Goal: Information Seeking & Learning: Check status

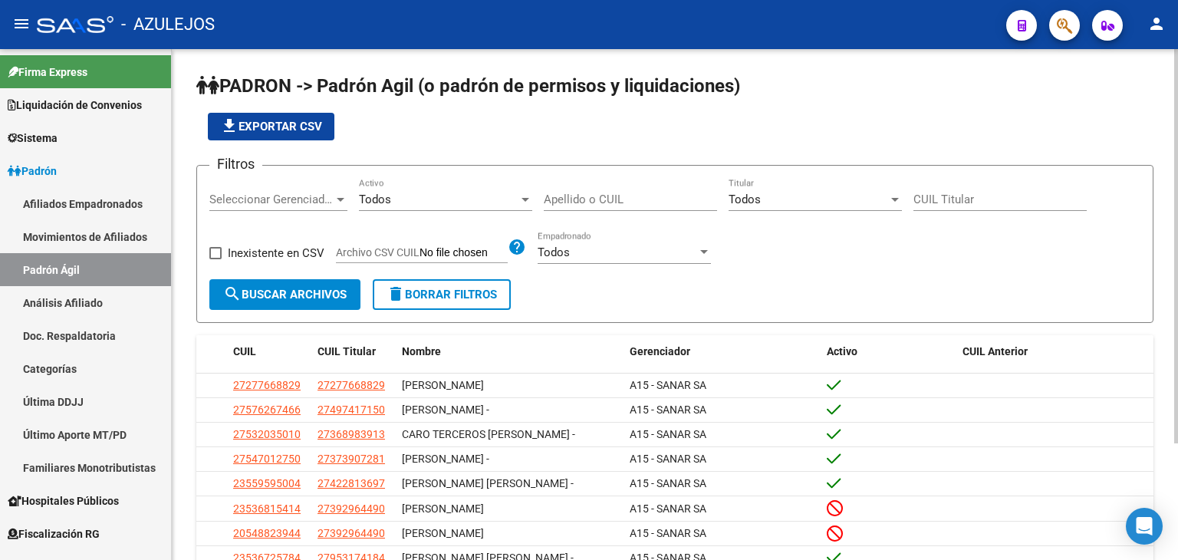
click at [592, 200] on input "Apellido o CUIL" at bounding box center [630, 200] width 173 height 14
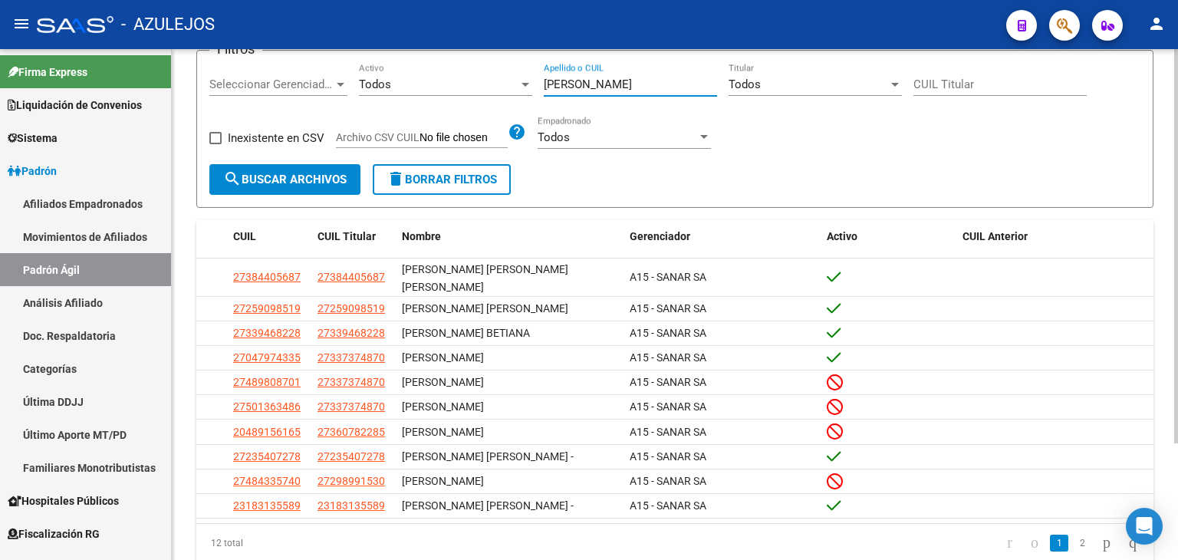
scroll to position [151, 0]
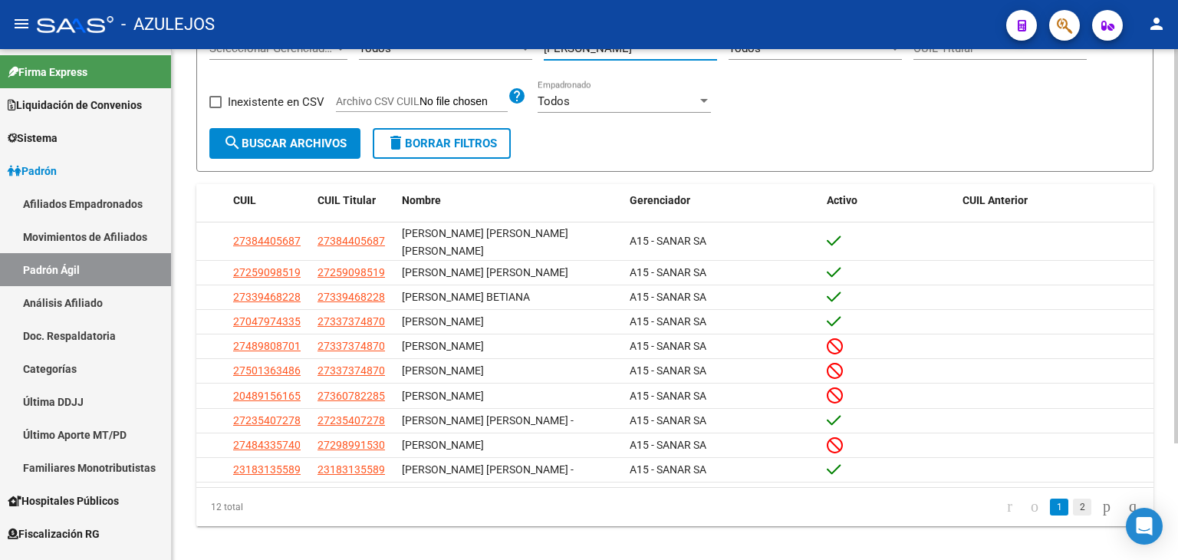
type input "[PERSON_NAME]"
click at [1073, 499] on link "2" at bounding box center [1082, 507] width 18 height 17
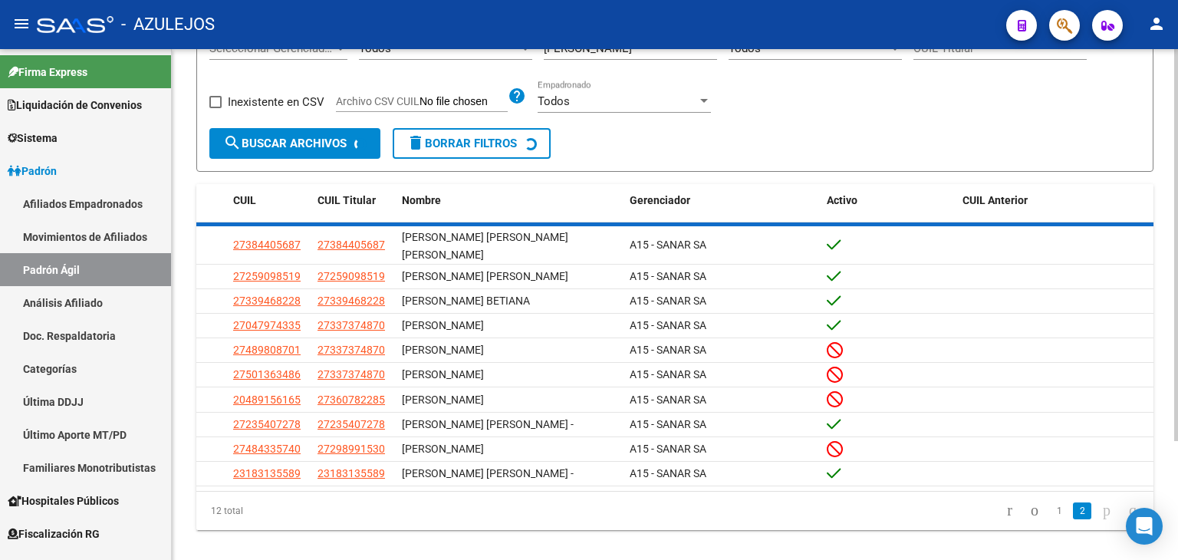
scroll to position [0, 0]
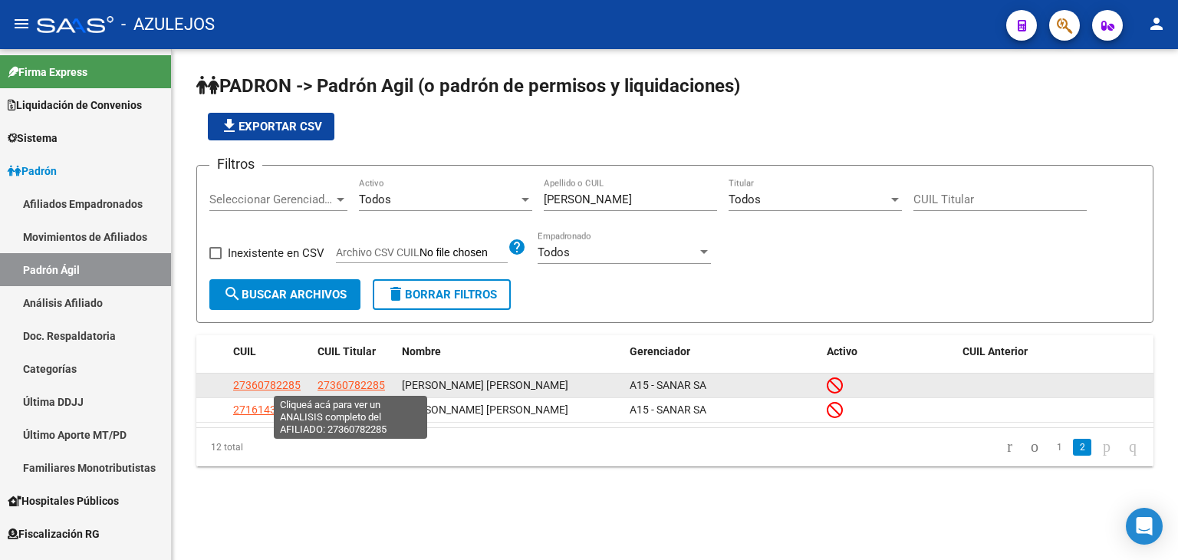
click at [337, 380] on span "27360782285" at bounding box center [351, 385] width 67 height 12
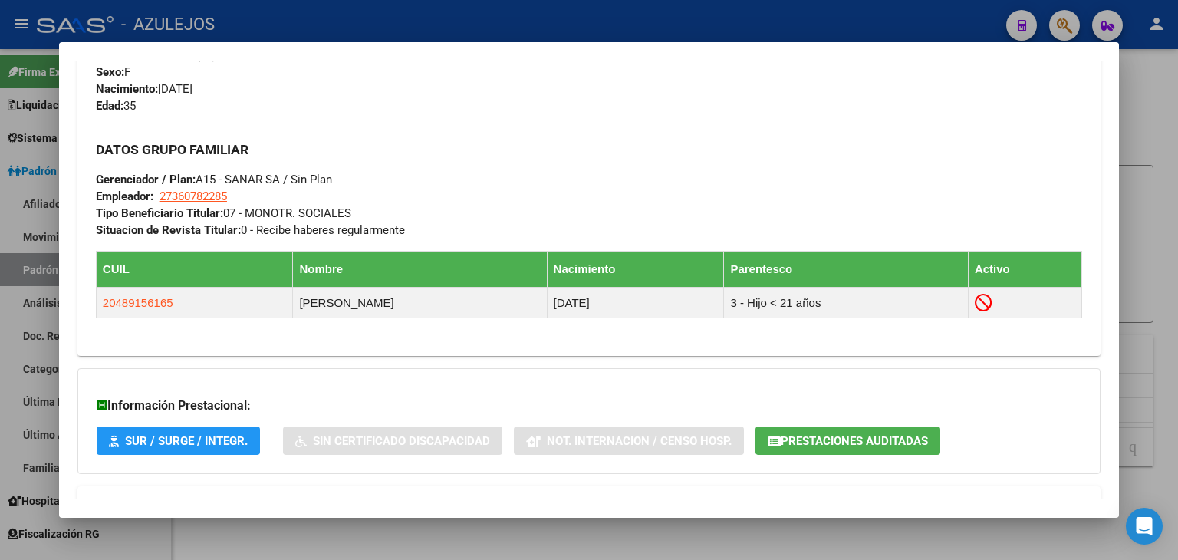
scroll to position [759, 0]
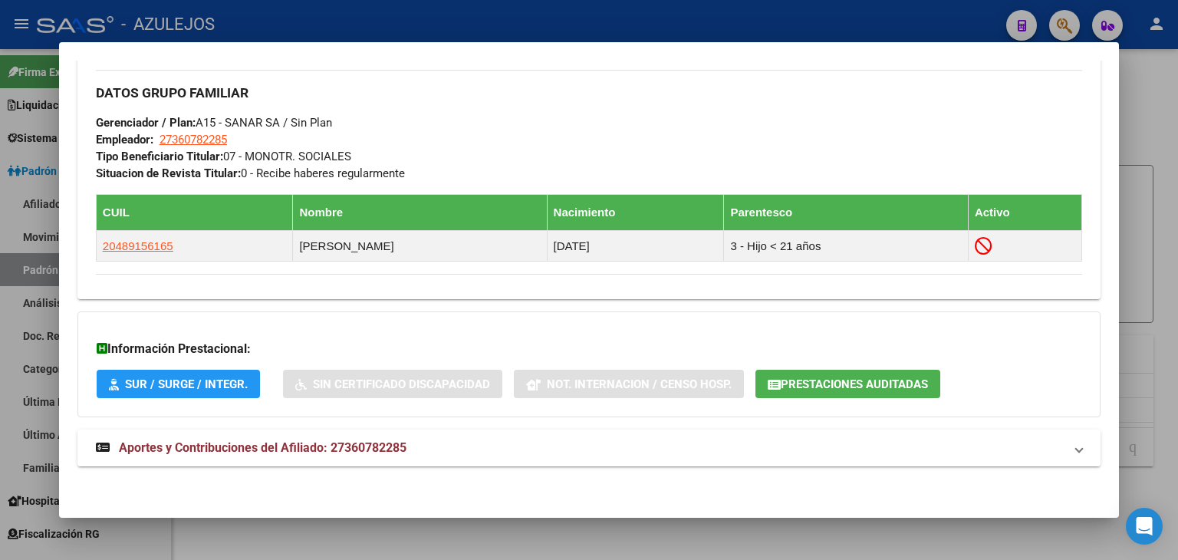
click at [207, 448] on span "Aportes y Contribuciones del Afiliado: 27360782285" at bounding box center [263, 447] width 288 height 15
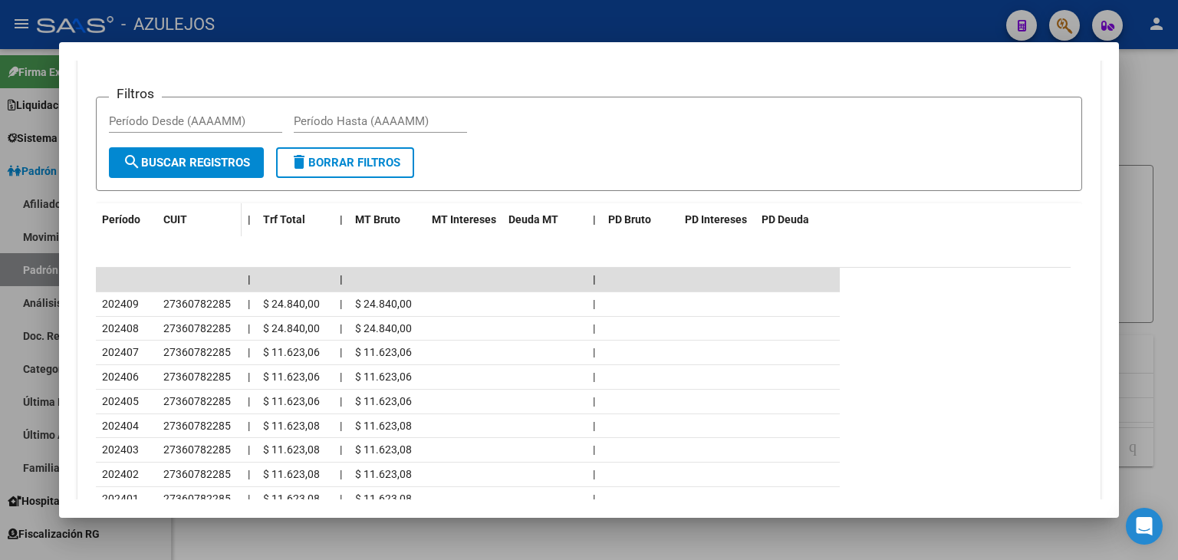
scroll to position [1307, 0]
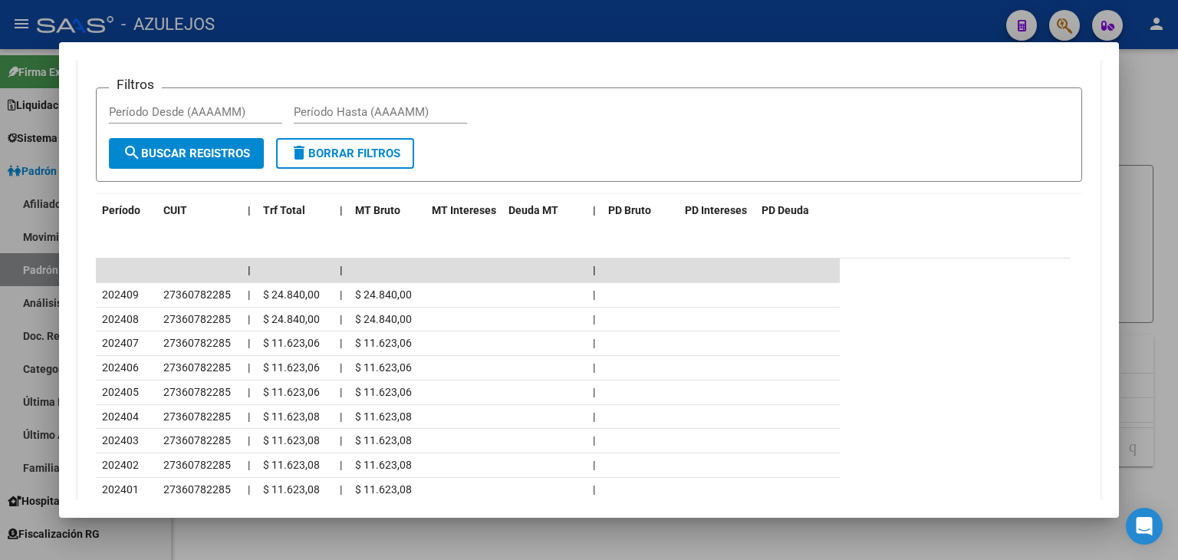
drag, startPoint x: 864, startPoint y: 22, endPoint x: 805, endPoint y: 3, distance: 61.4
click at [864, 22] on div at bounding box center [589, 280] width 1178 height 560
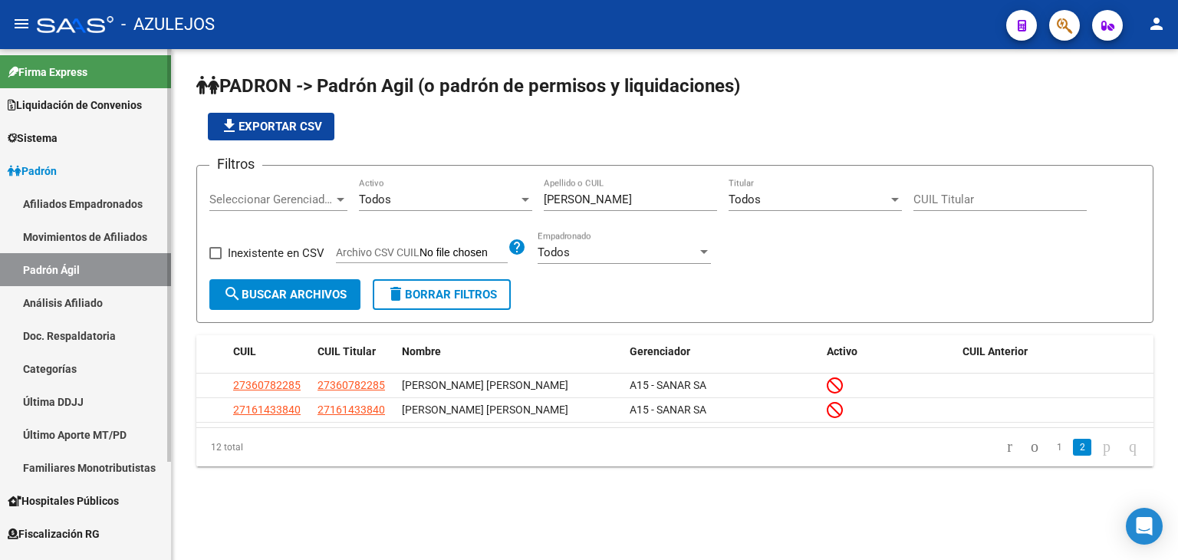
click at [43, 170] on span "Padrón" at bounding box center [32, 171] width 49 height 17
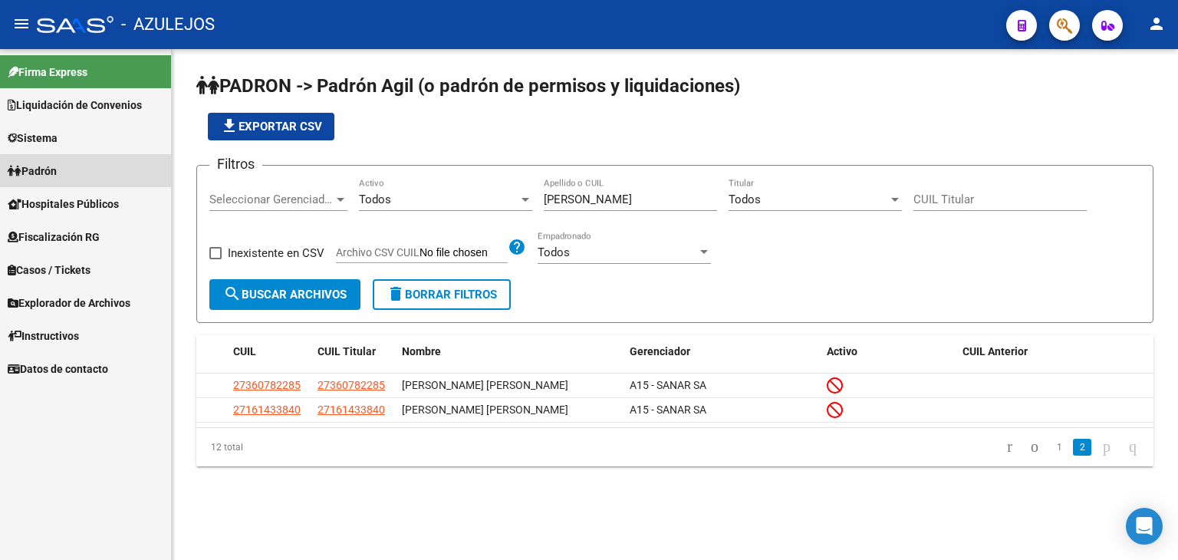
click at [38, 166] on span "Padrón" at bounding box center [32, 171] width 49 height 17
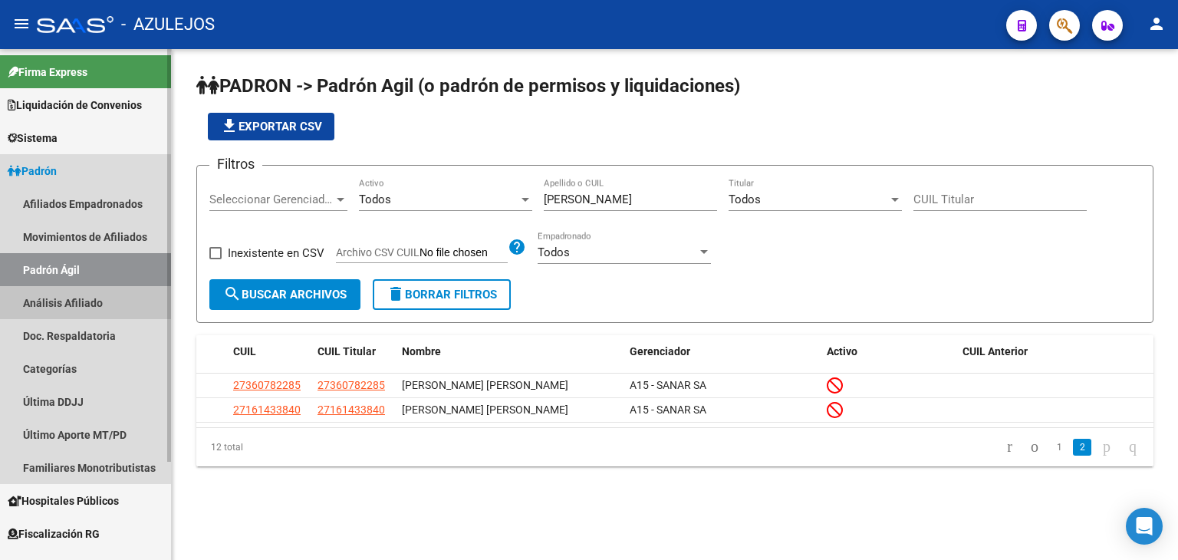
click at [58, 301] on link "Análisis Afiliado" at bounding box center [85, 302] width 171 height 33
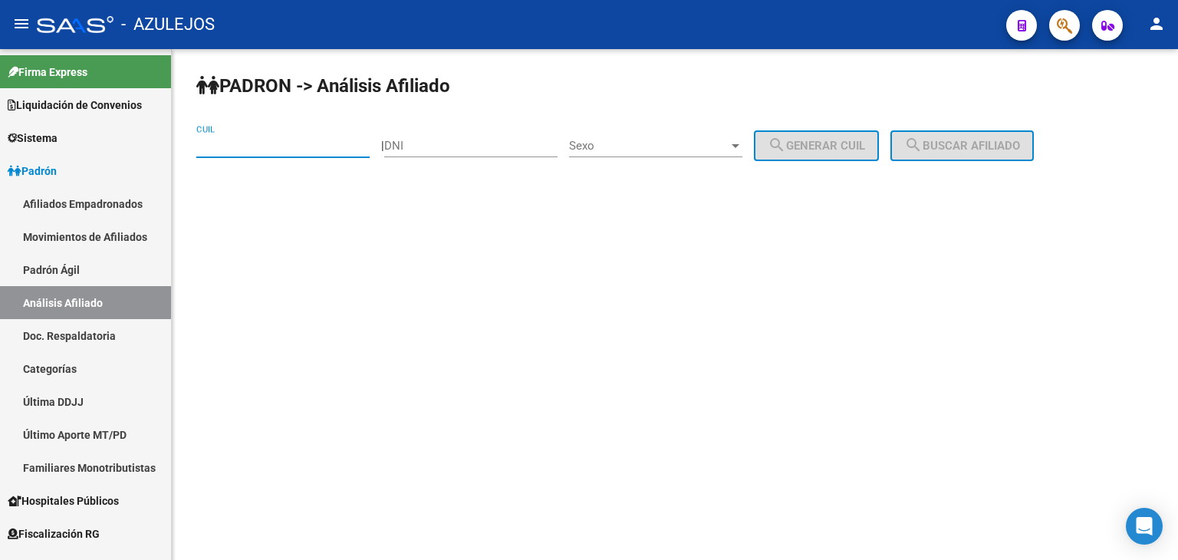
paste input "20-18730458-0"
type input "20-18730458-0"
click at [993, 131] on button "search Buscar afiliado" at bounding box center [961, 145] width 143 height 31
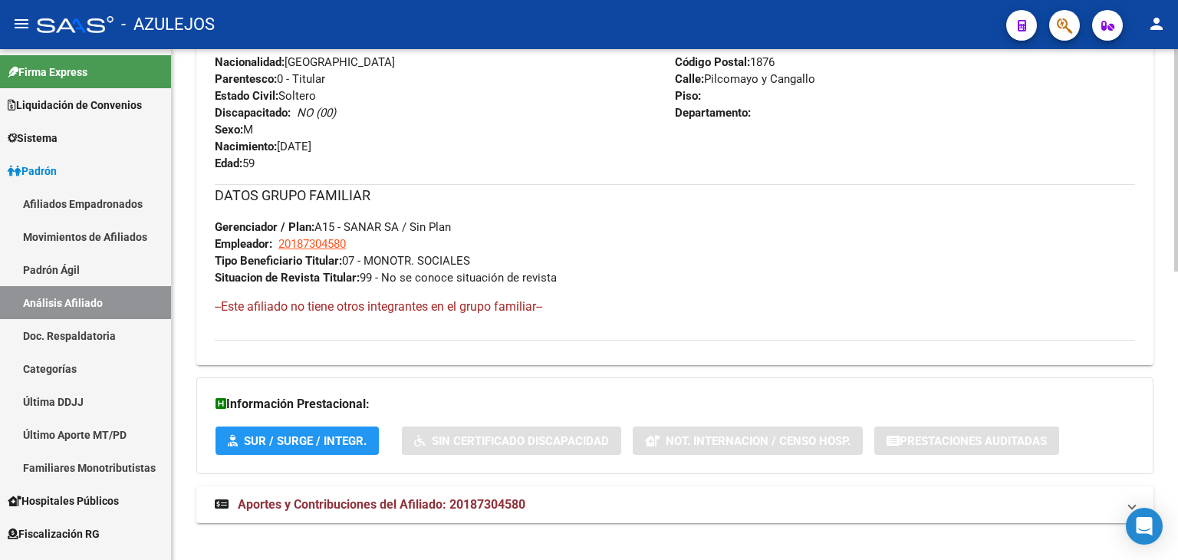
scroll to position [663, 0]
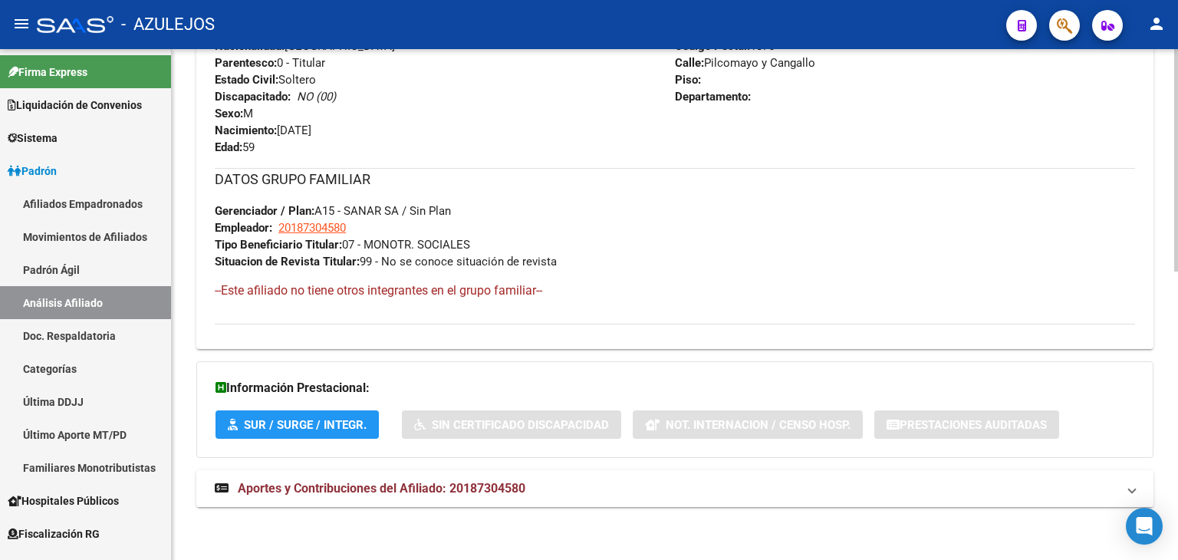
click at [360, 483] on span "Aportes y Contribuciones del Afiliado: 20187304580" at bounding box center [382, 488] width 288 height 15
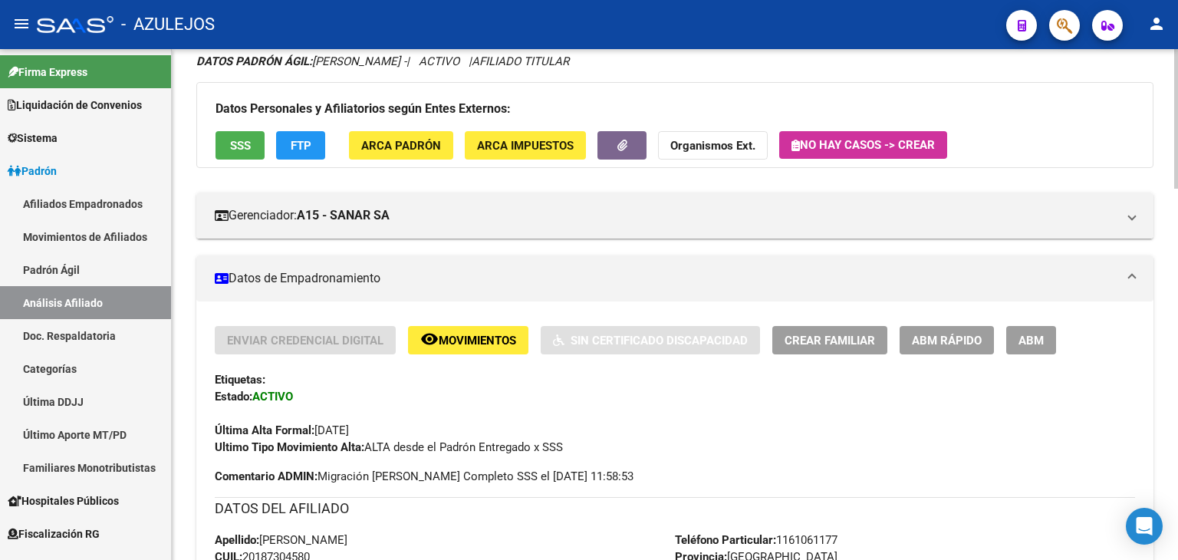
scroll to position [0, 0]
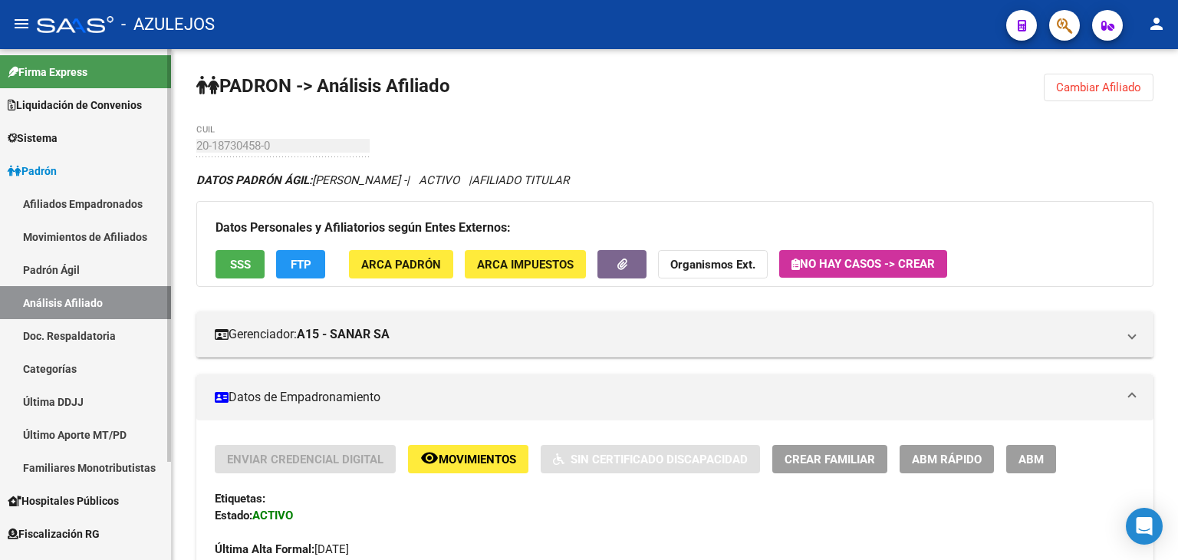
click at [25, 272] on link "Padrón Ágil" at bounding box center [85, 269] width 171 height 33
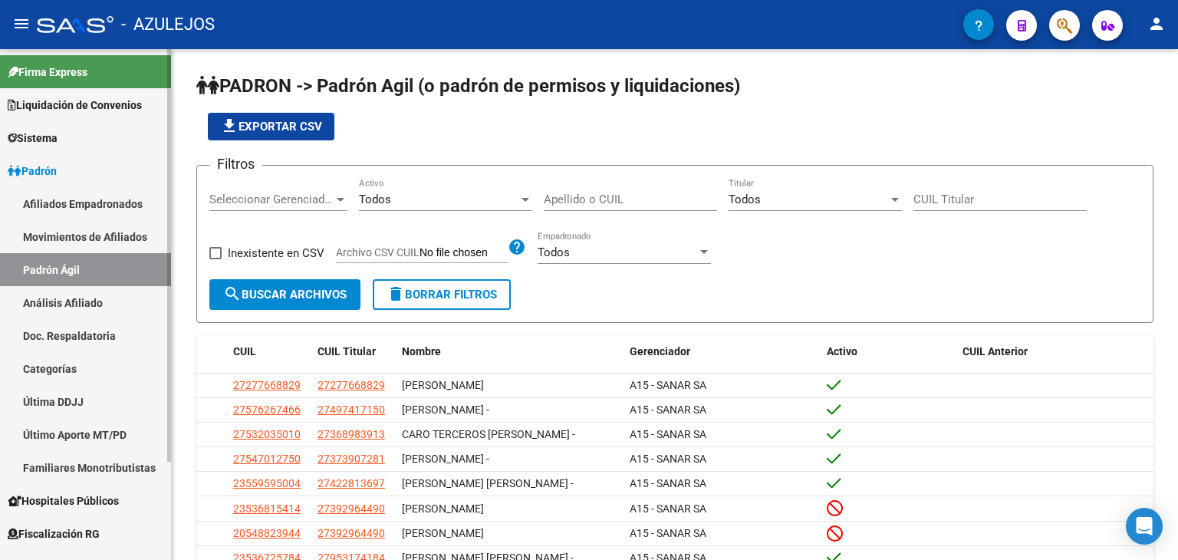
drag, startPoint x: 37, startPoint y: 305, endPoint x: 44, endPoint y: 295, distance: 12.6
click at [38, 303] on link "Análisis Afiliado" at bounding box center [85, 302] width 171 height 33
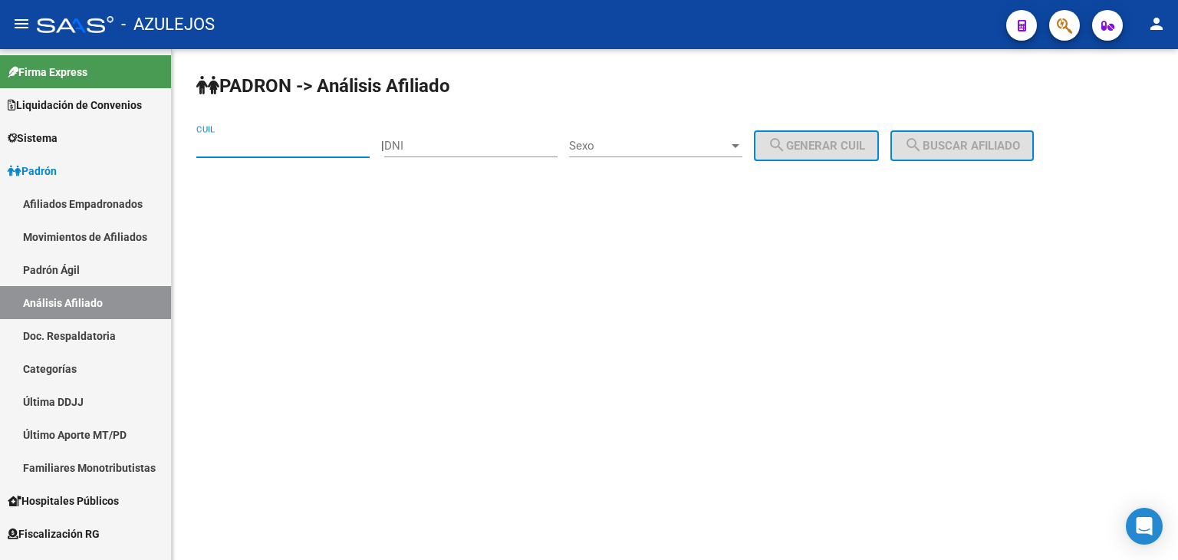
paste input "27-32958272-3"
type input "27-32958272-3"
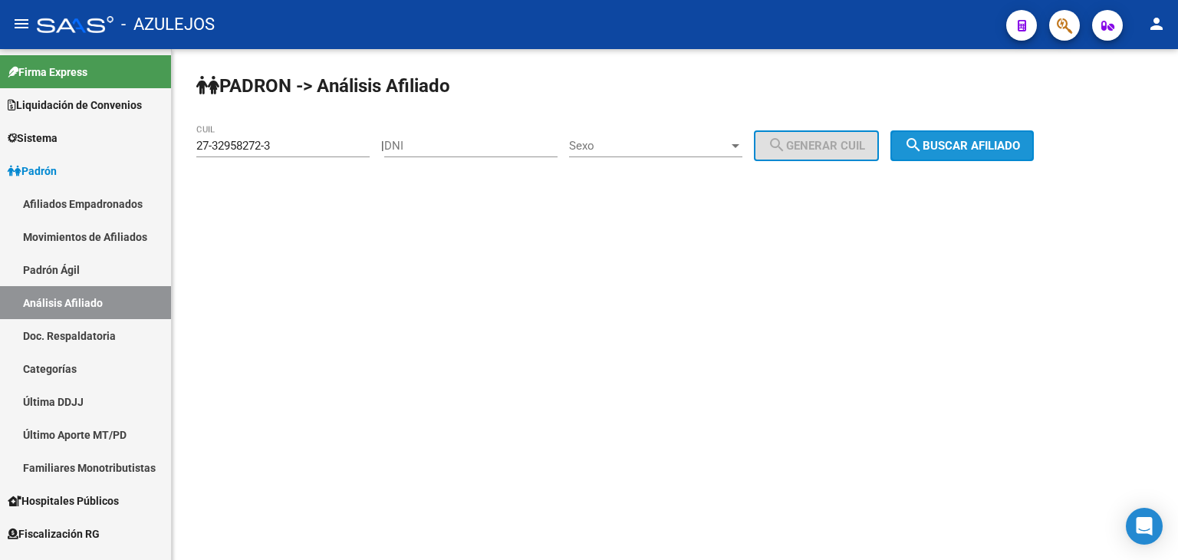
click at [966, 154] on button "search Buscar afiliado" at bounding box center [961, 145] width 143 height 31
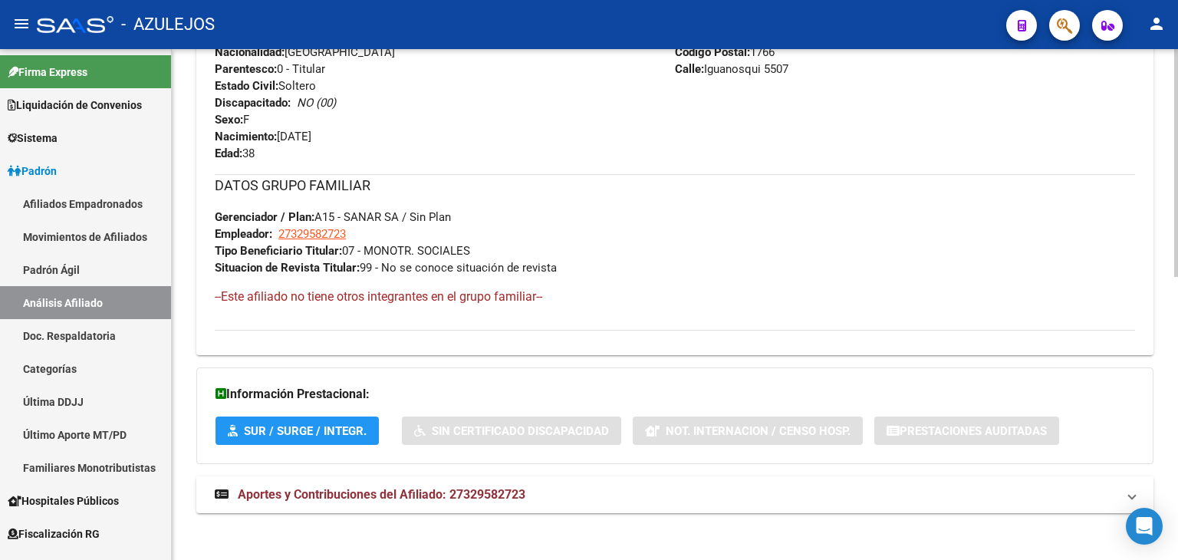
scroll to position [634, 0]
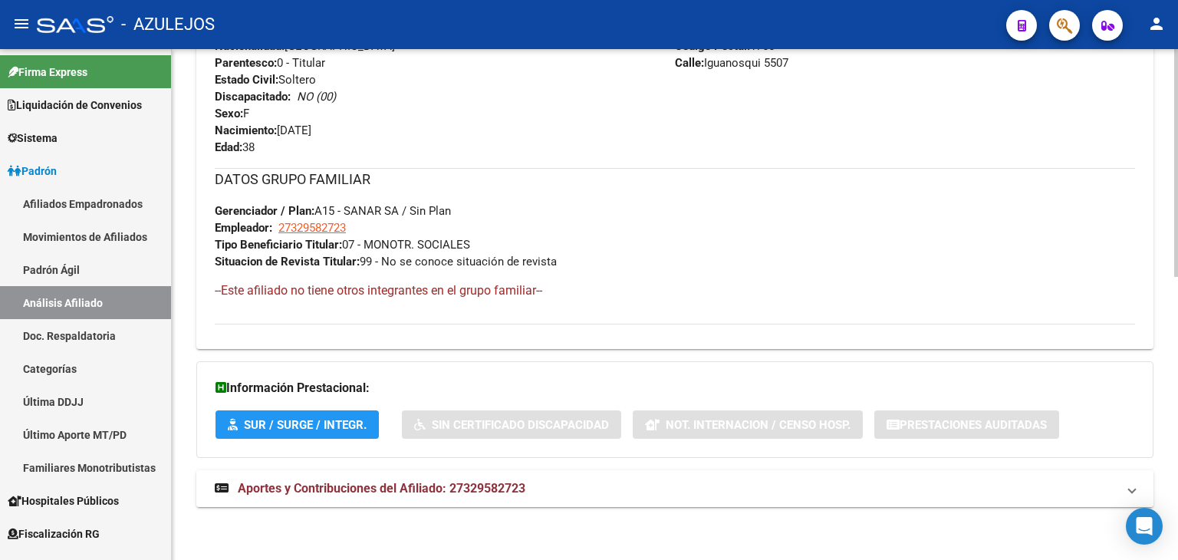
click at [316, 492] on span "Aportes y Contribuciones del Afiliado: 27329582723" at bounding box center [382, 488] width 288 height 15
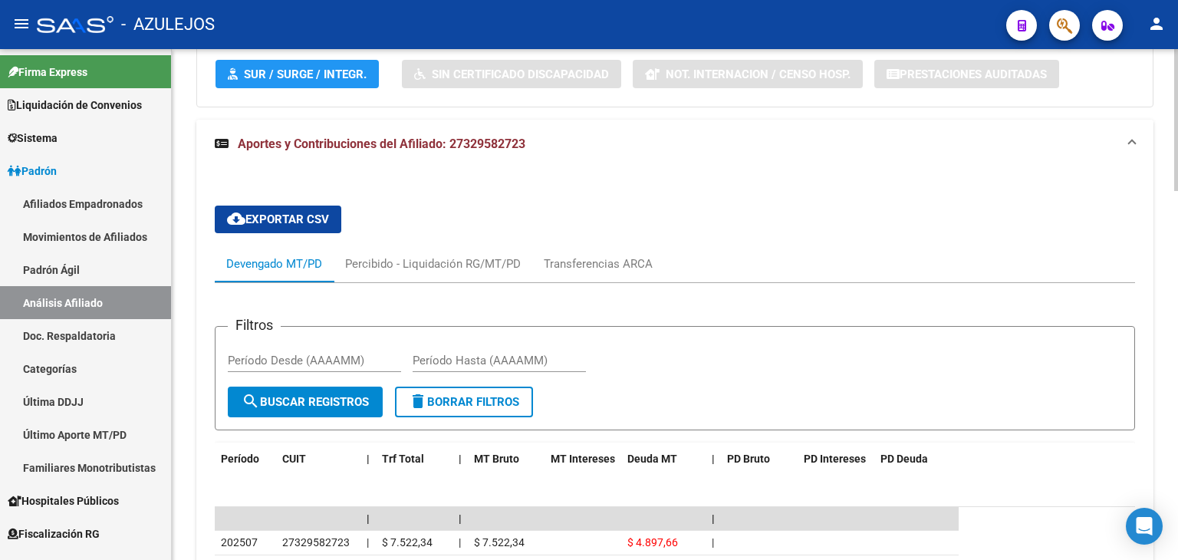
scroll to position [711, 0]
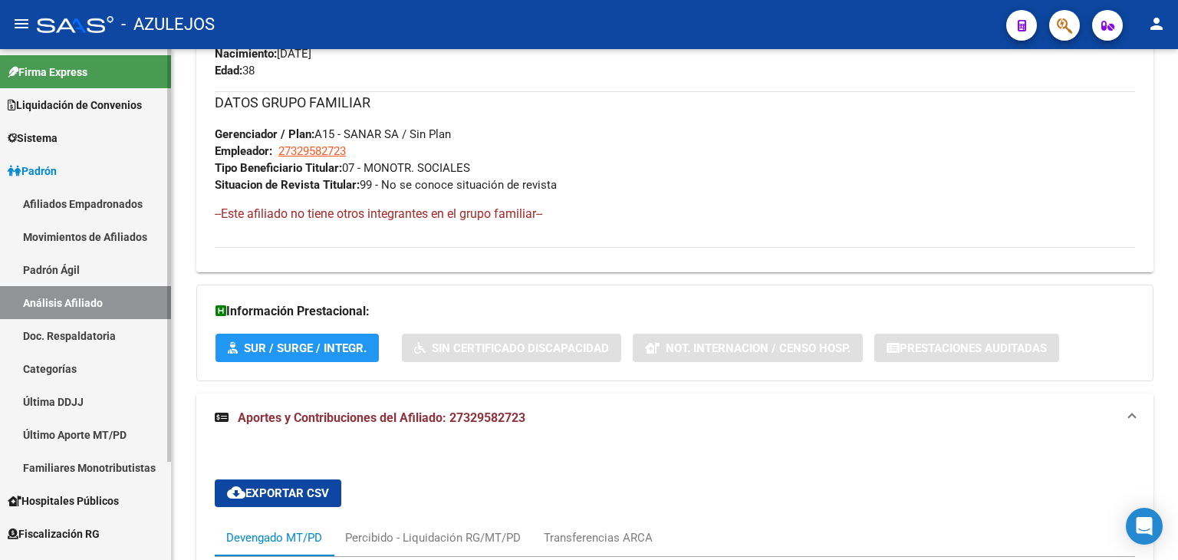
click at [46, 272] on link "Padrón Ágil" at bounding box center [85, 269] width 171 height 33
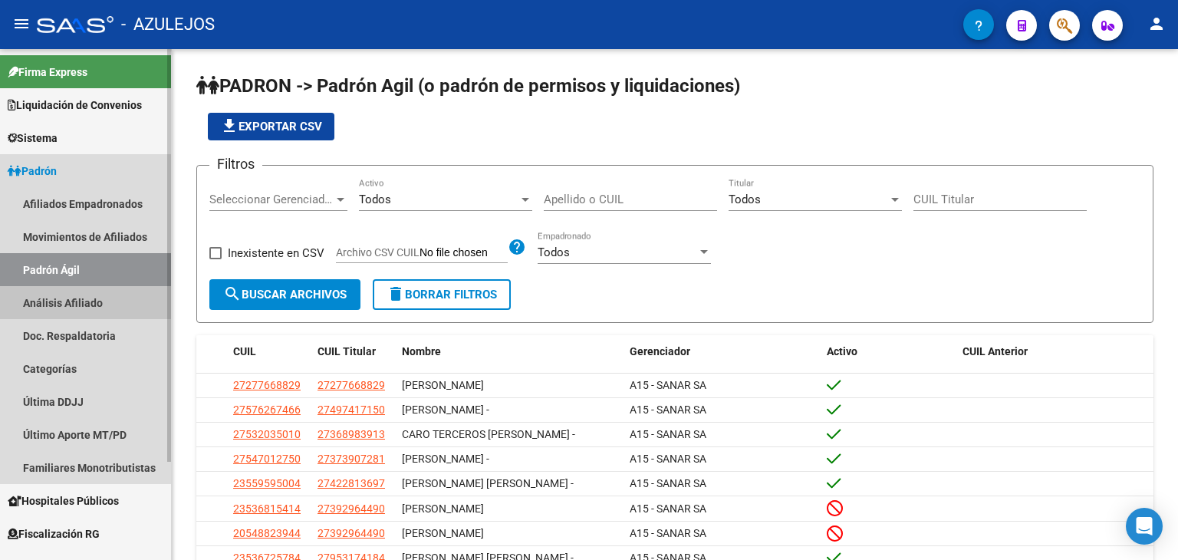
click at [69, 302] on link "Análisis Afiliado" at bounding box center [85, 302] width 171 height 33
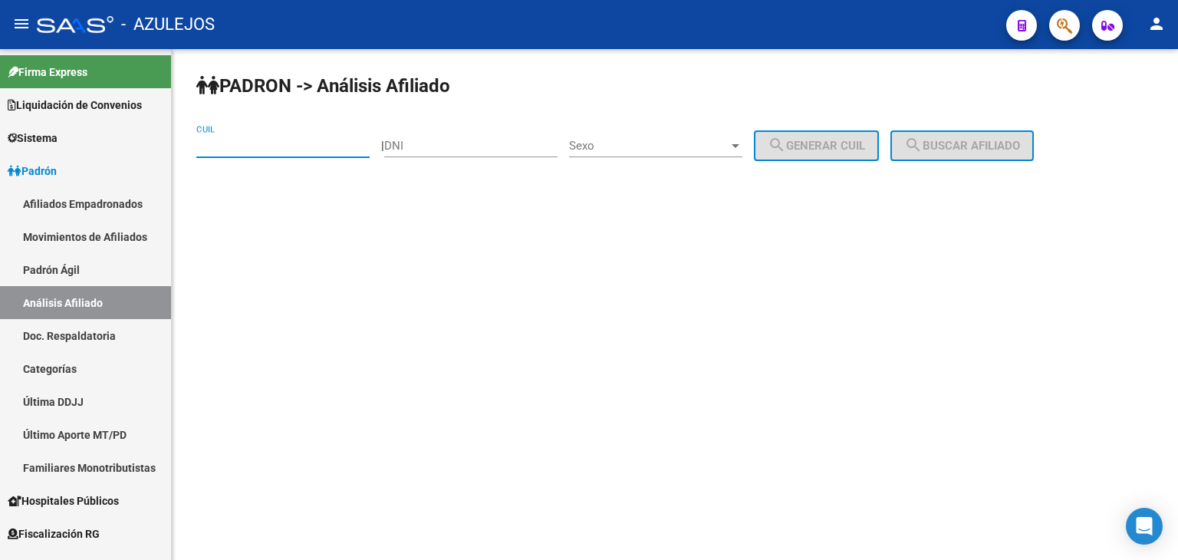
paste input "27-30534626-3"
type input "27-30534626-3"
click at [988, 149] on span "search Buscar afiliado" at bounding box center [962, 146] width 116 height 14
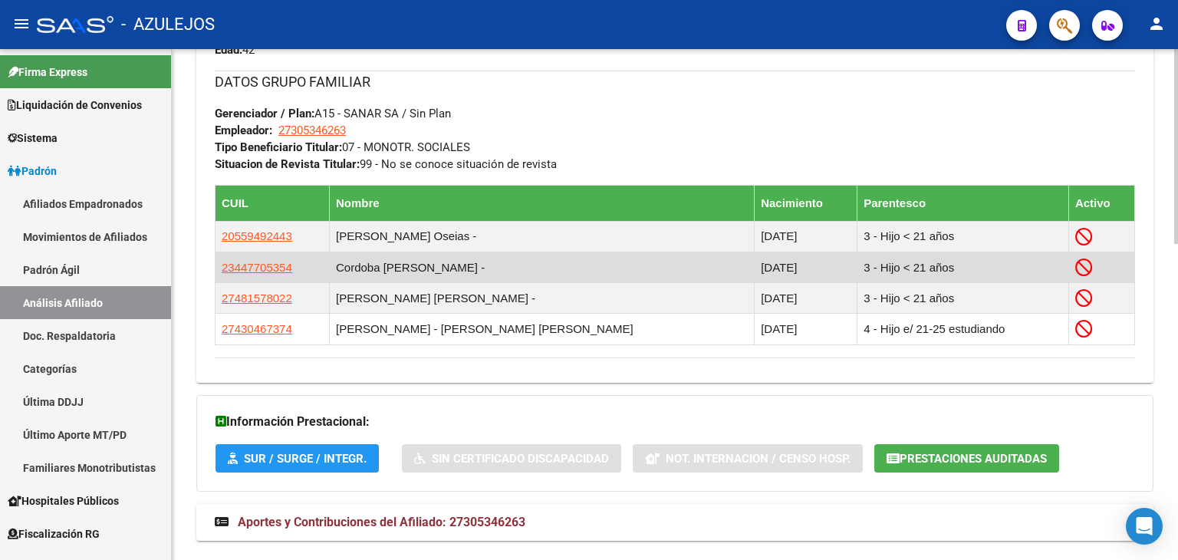
scroll to position [828, 0]
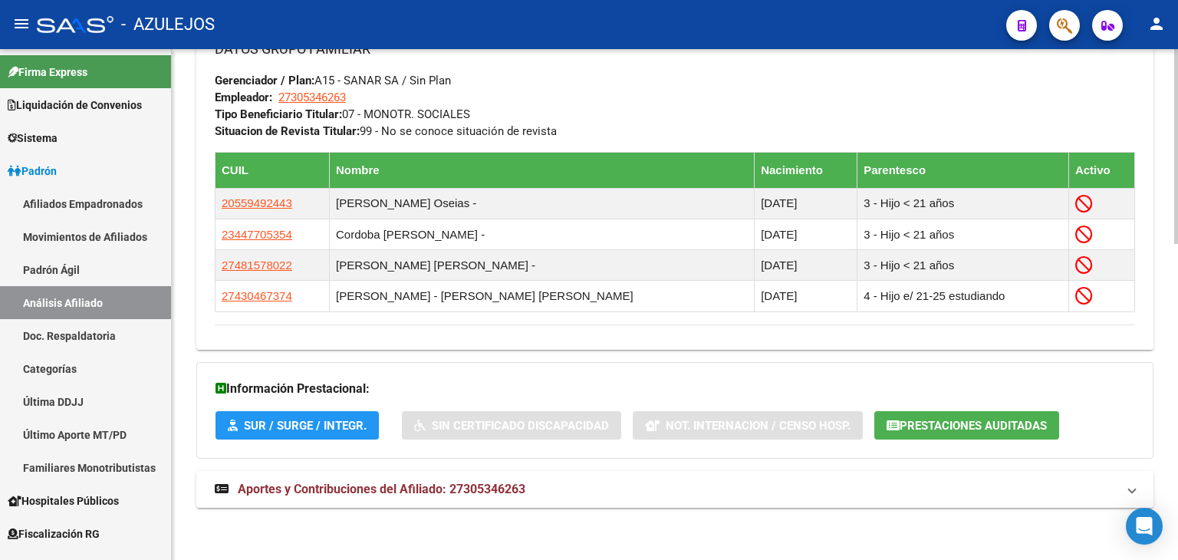
click at [318, 482] on span "Aportes y Contribuciones del Afiliado: 27305346263" at bounding box center [382, 489] width 288 height 15
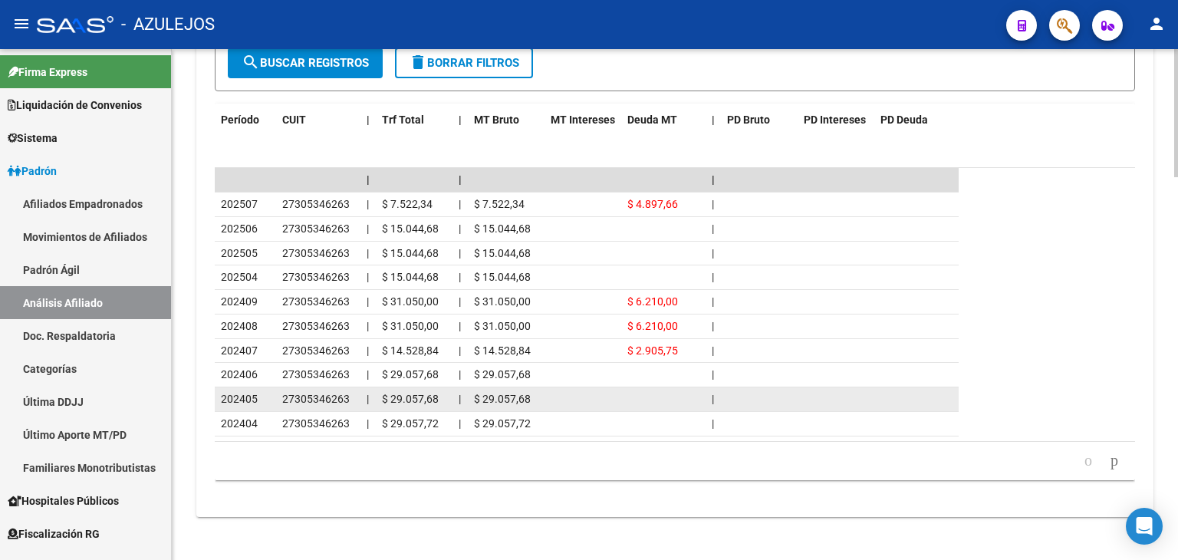
scroll to position [1518, 0]
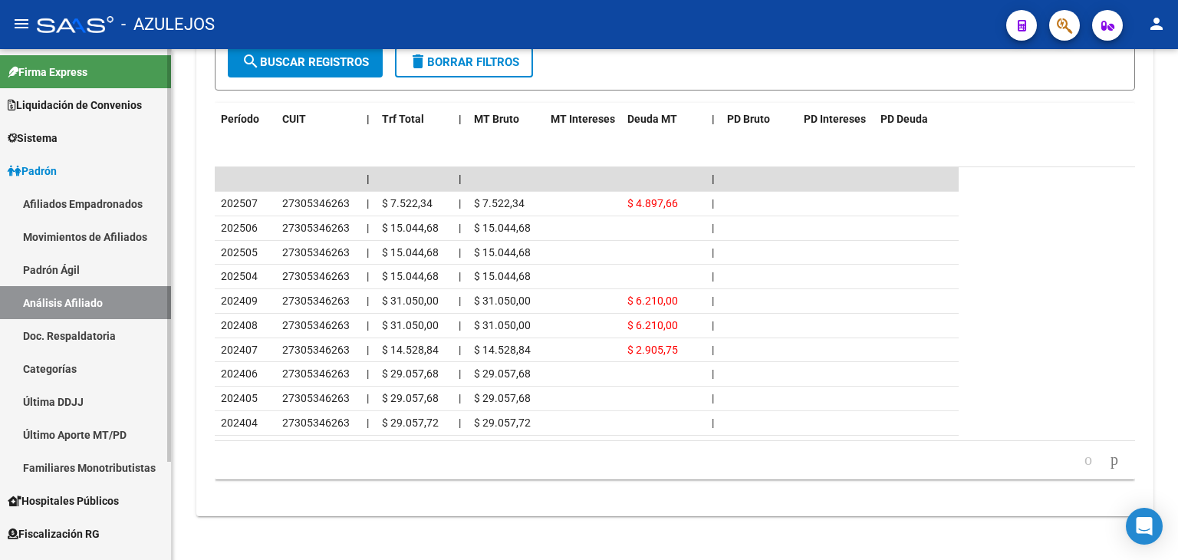
click at [65, 280] on link "Padrón Ágil" at bounding box center [85, 269] width 171 height 33
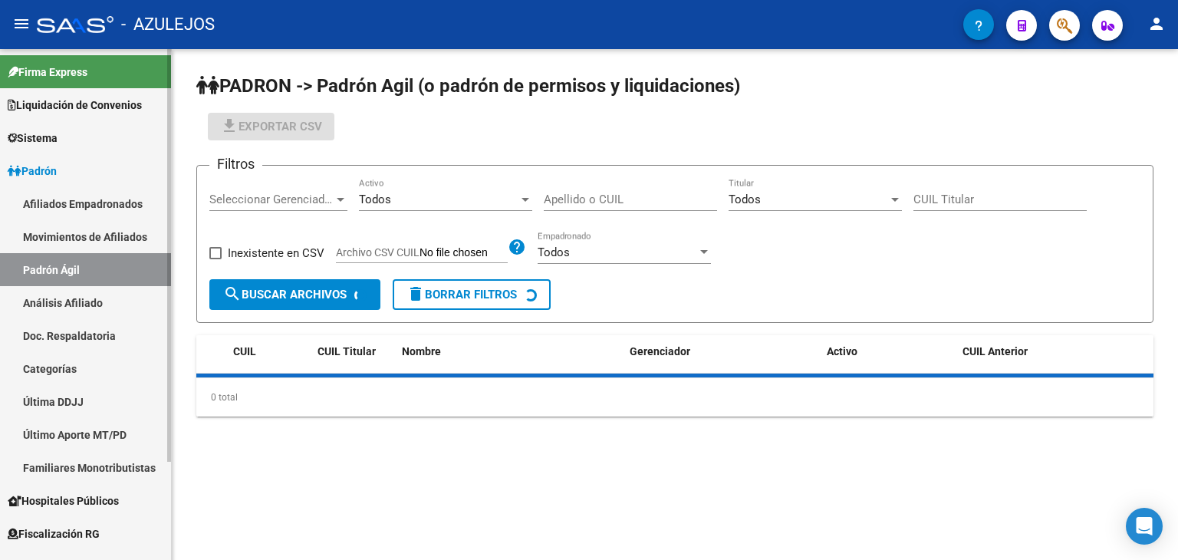
drag, startPoint x: 69, startPoint y: 292, endPoint x: 123, endPoint y: 251, distance: 67.8
click at [70, 293] on link "Análisis Afiliado" at bounding box center [85, 302] width 171 height 33
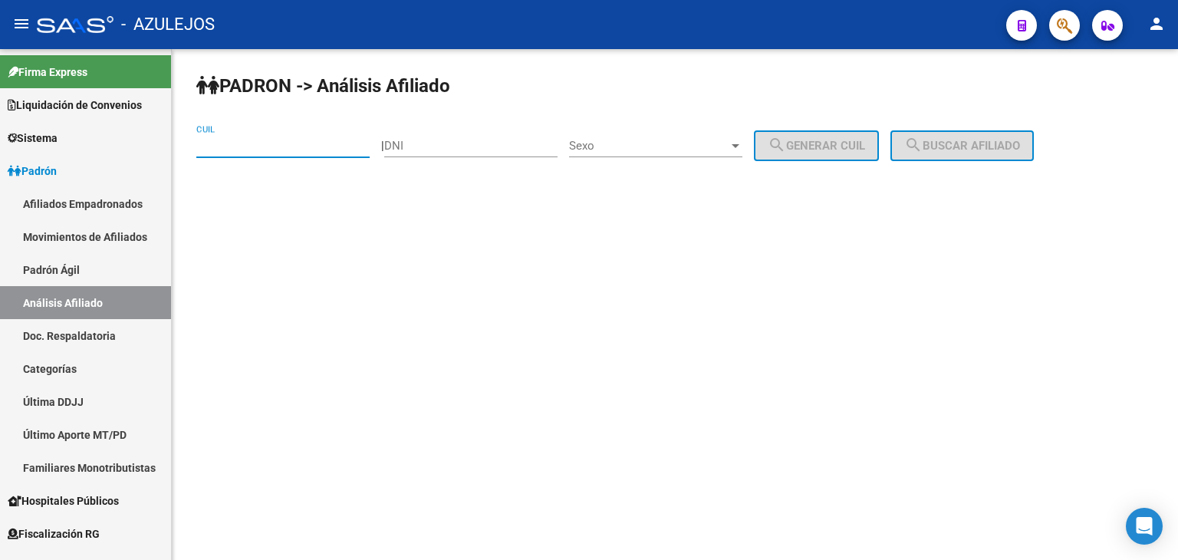
paste input "27-30028188-0"
type input "27-30028188-0"
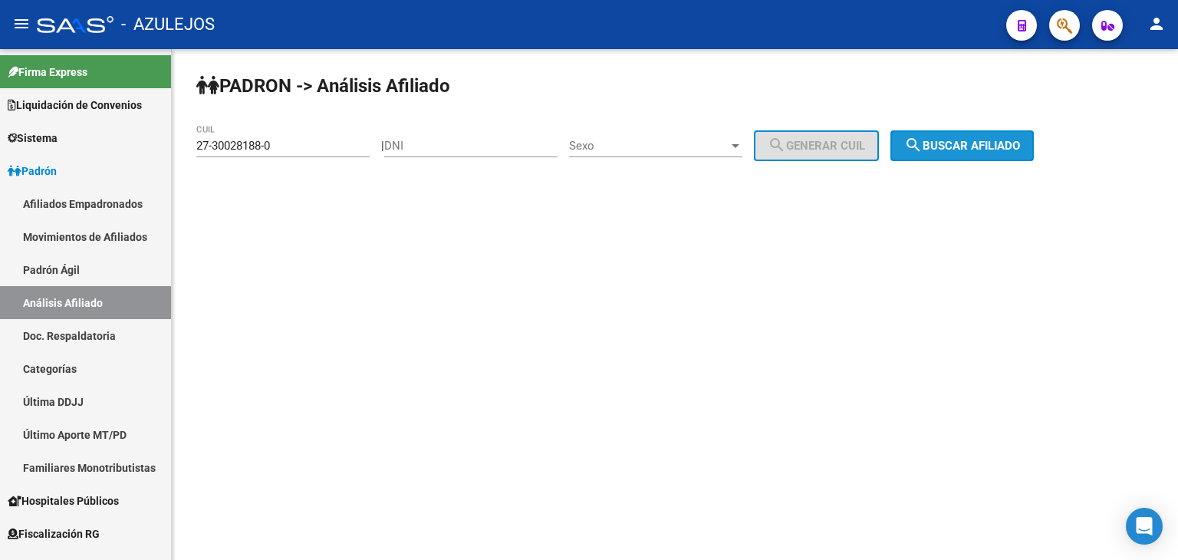
drag, startPoint x: 942, startPoint y: 144, endPoint x: 932, endPoint y: 146, distance: 10.2
click at [941, 144] on span "search Buscar afiliado" at bounding box center [962, 146] width 116 height 14
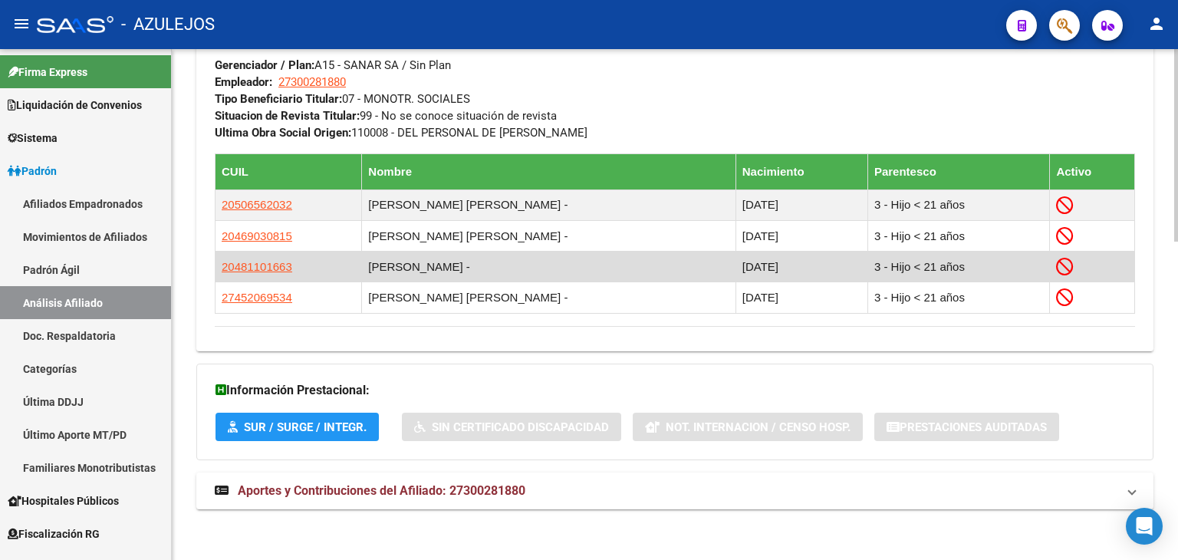
scroll to position [844, 0]
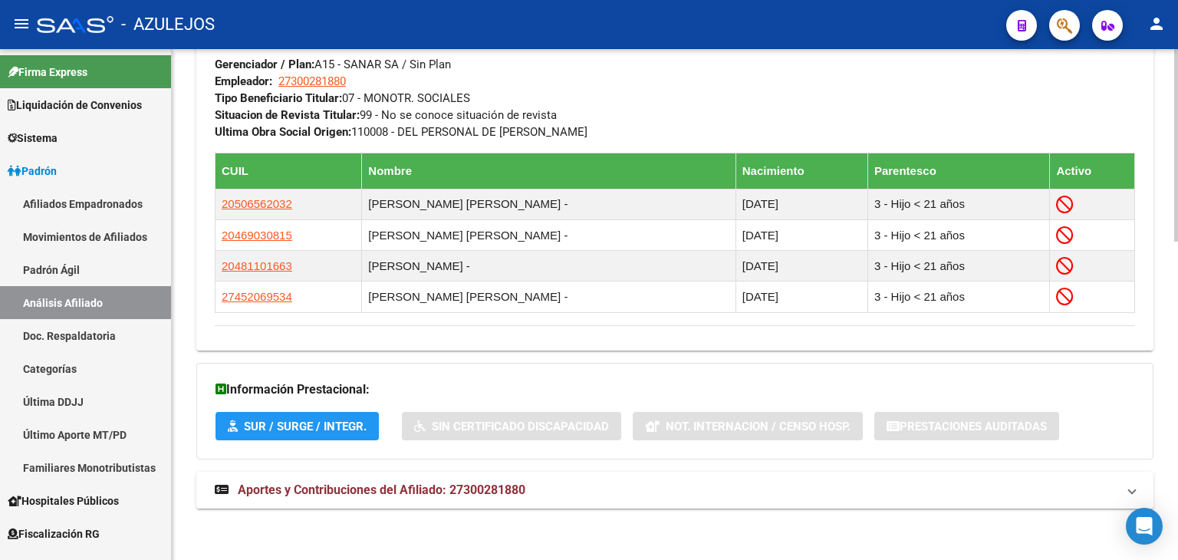
click at [295, 490] on span "Aportes y Contribuciones del Afiliado: 27300281880" at bounding box center [382, 489] width 288 height 15
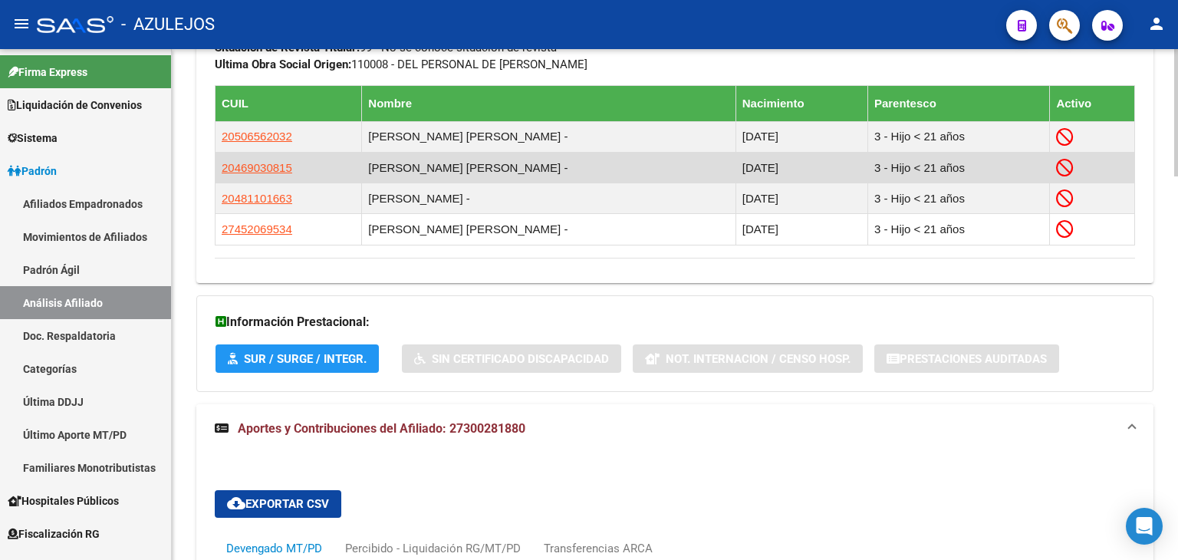
scroll to position [920, 0]
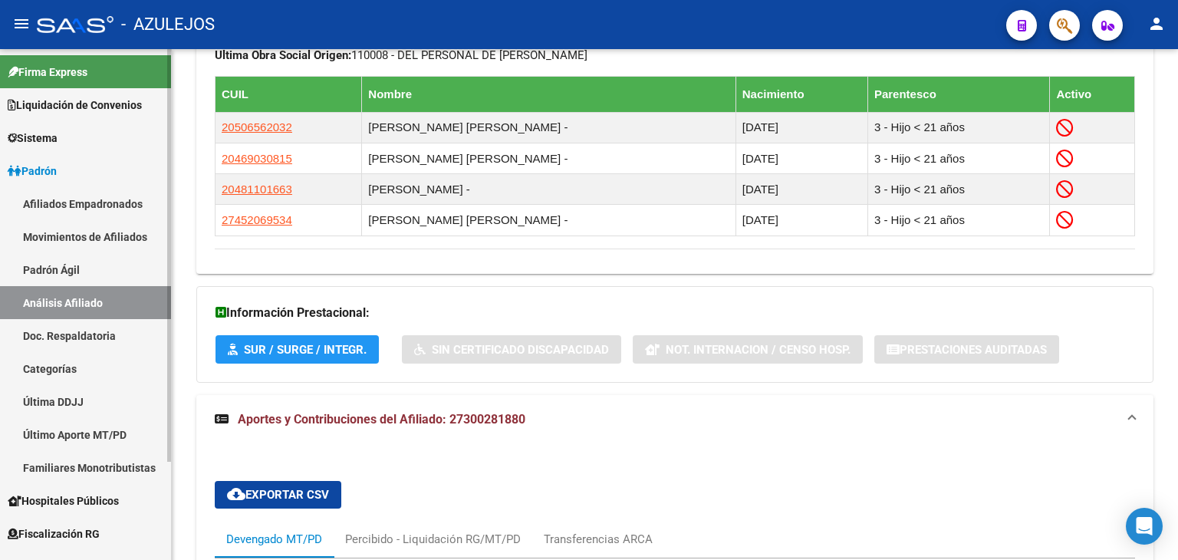
click at [54, 271] on link "Padrón Ágil" at bounding box center [85, 269] width 171 height 33
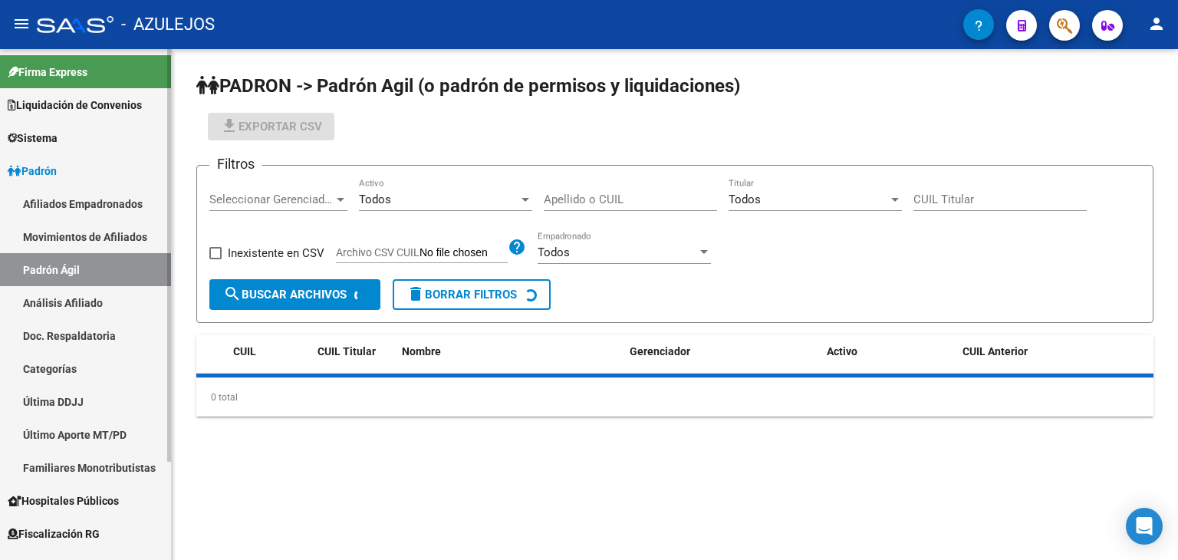
click at [54, 295] on link "Análisis Afiliado" at bounding box center [85, 302] width 171 height 33
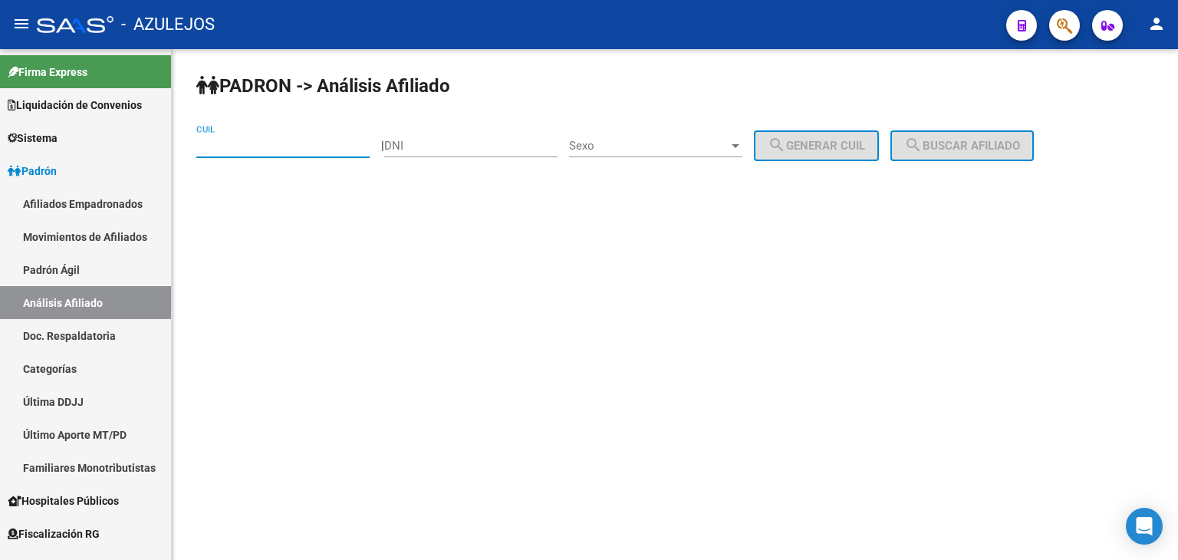
paste input "27-30534626-3"
type input "27-30534626-3"
click at [998, 139] on span "search Buscar afiliado" at bounding box center [962, 146] width 116 height 14
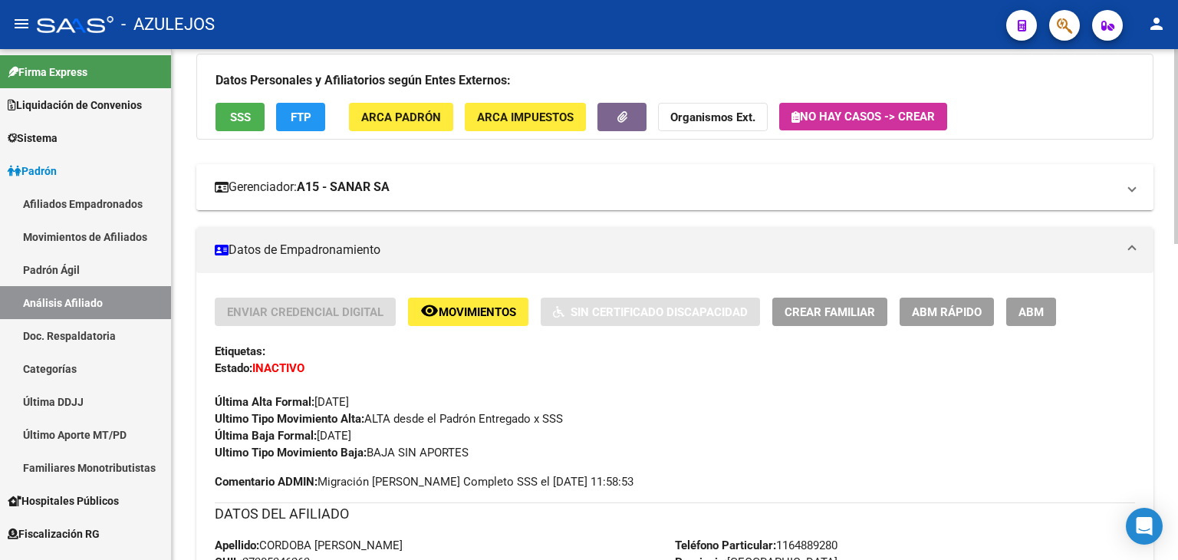
scroll to position [153, 0]
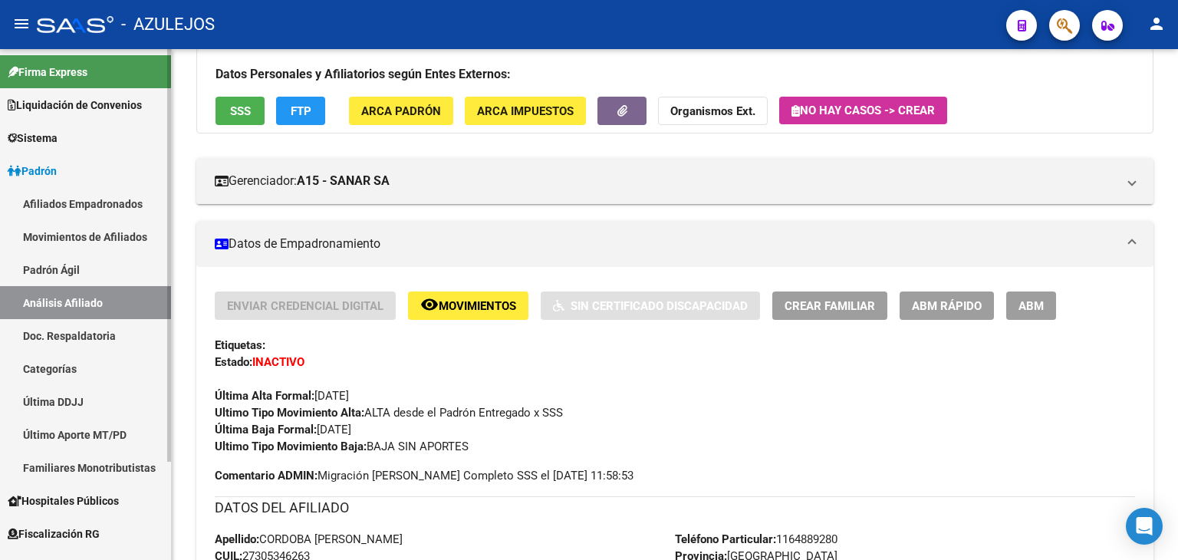
click at [57, 268] on link "Padrón Ágil" at bounding box center [85, 269] width 171 height 33
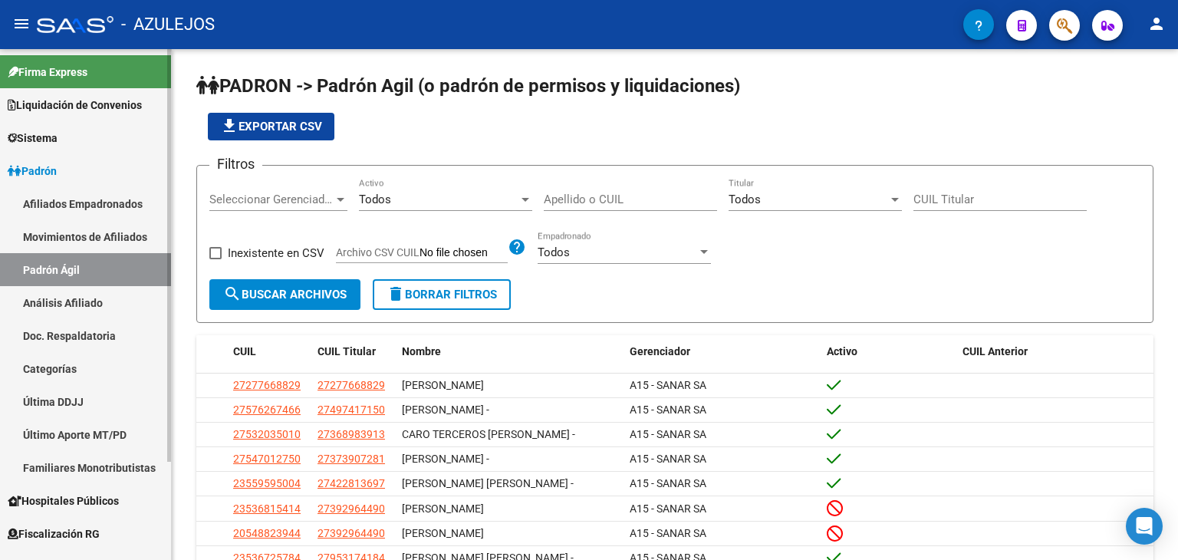
drag, startPoint x: 44, startPoint y: 305, endPoint x: 60, endPoint y: 295, distance: 18.3
click at [44, 303] on link "Análisis Afiliado" at bounding box center [85, 302] width 171 height 33
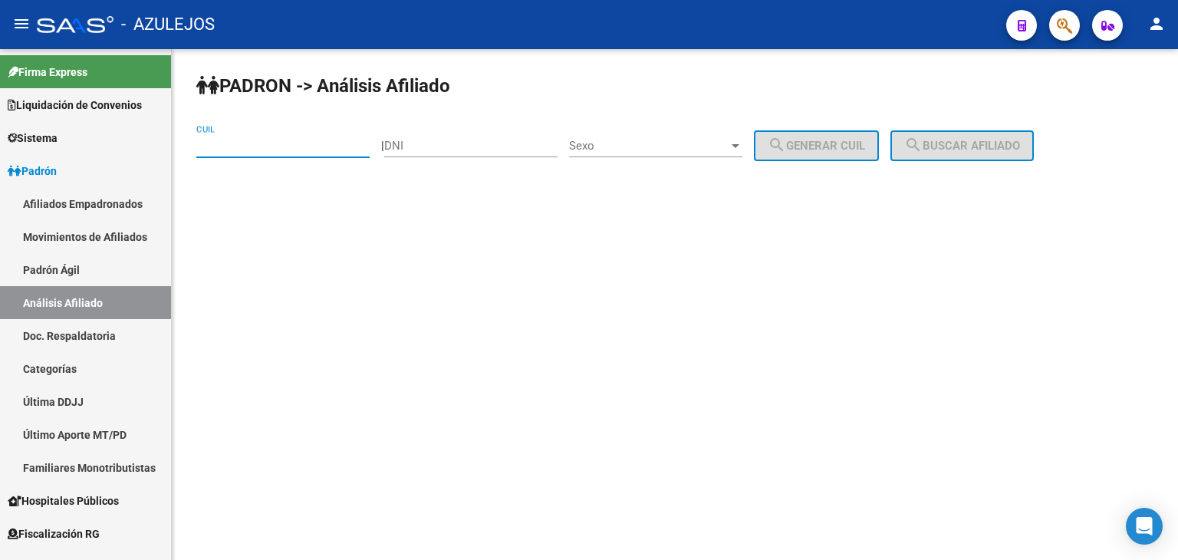
paste input "27-32958272-3"
type input "27-32958272-3"
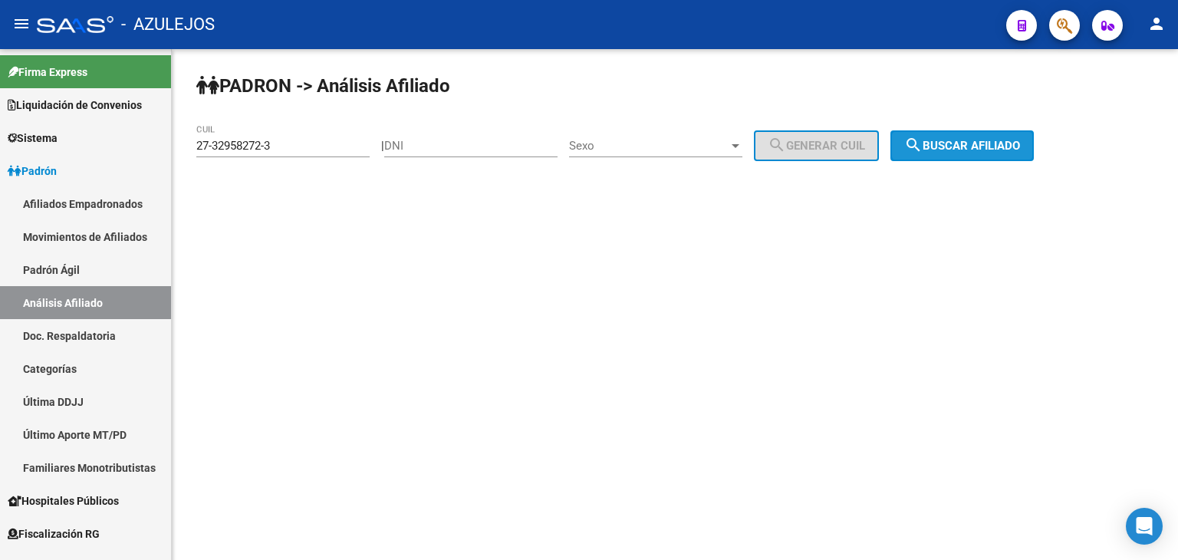
click at [1020, 143] on span "search Buscar afiliado" at bounding box center [962, 146] width 116 height 14
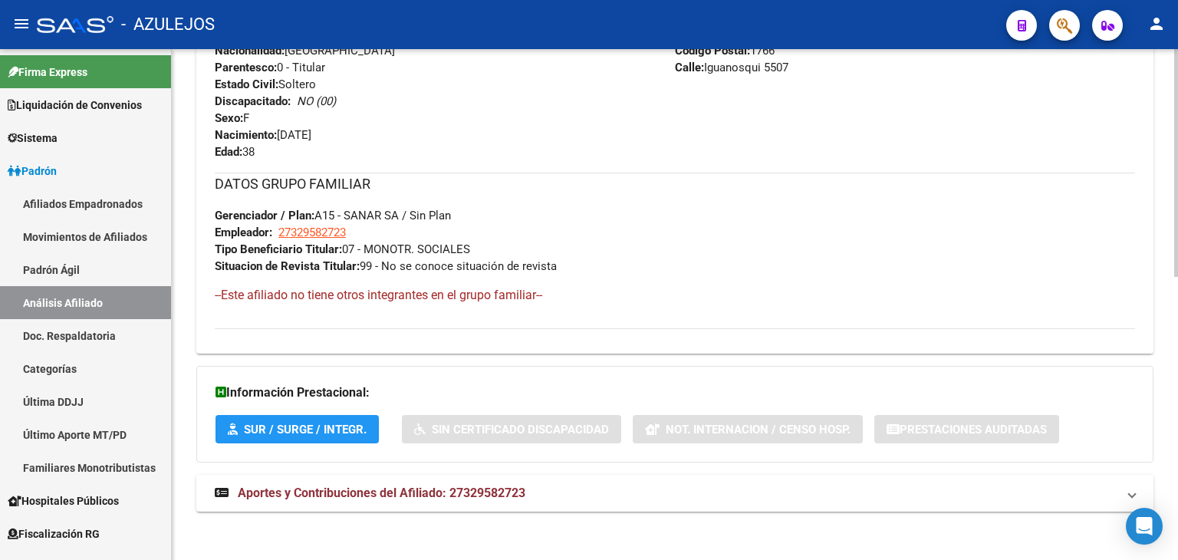
scroll to position [634, 0]
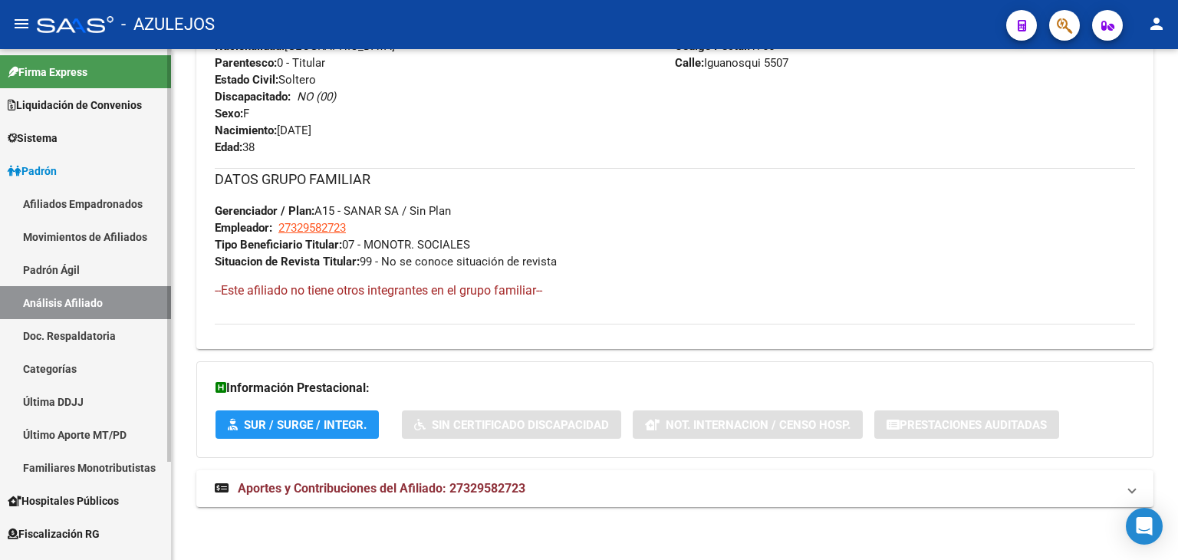
click at [38, 265] on link "Padrón Ágil" at bounding box center [85, 269] width 171 height 33
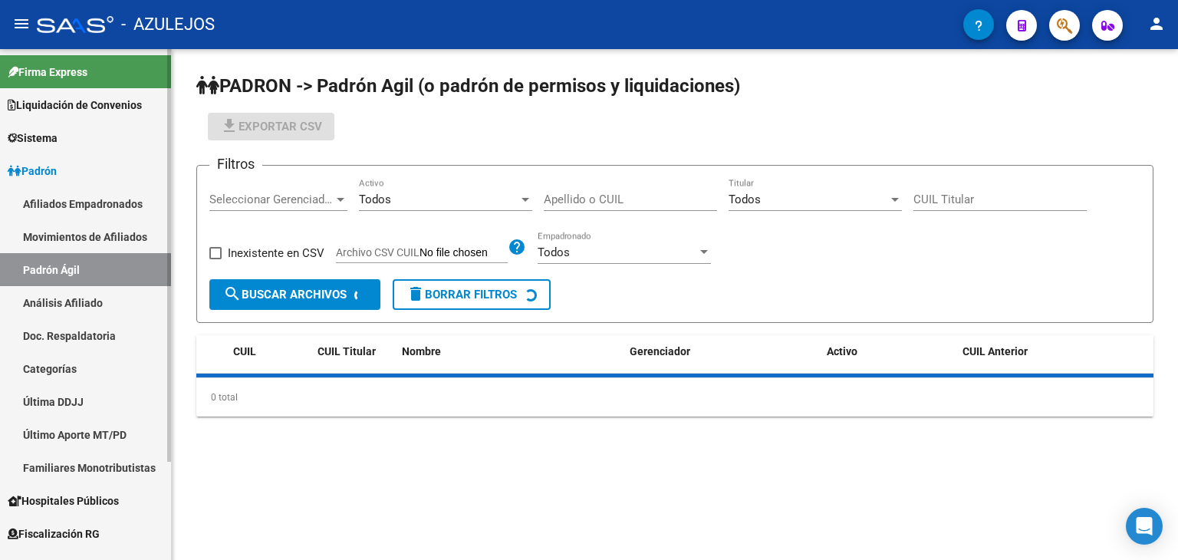
click at [48, 303] on link "Análisis Afiliado" at bounding box center [85, 302] width 171 height 33
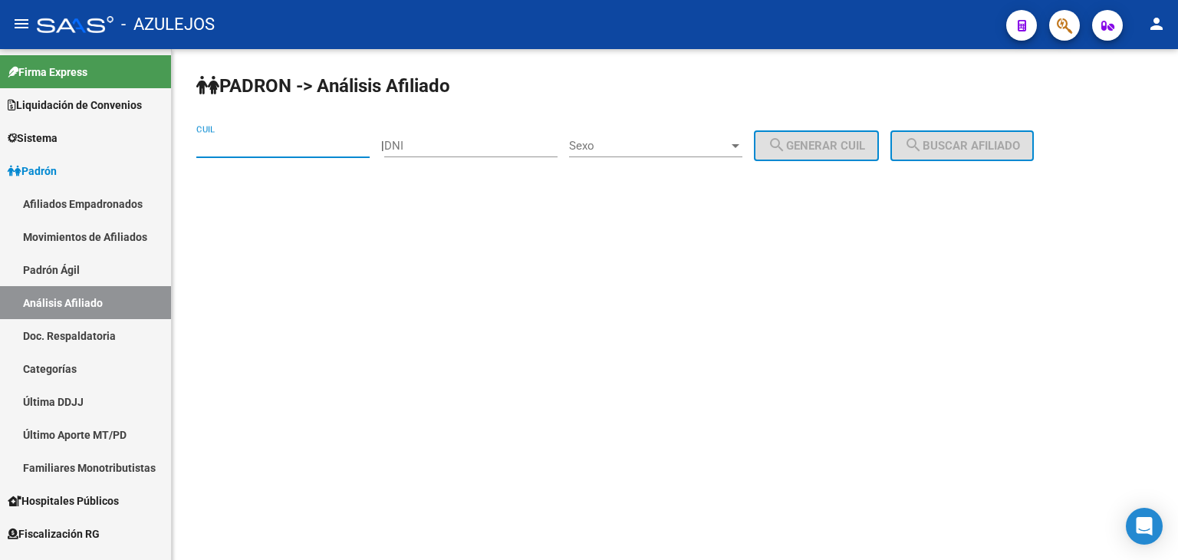
paste input "27-33591115-1"
type input "27-33591115-1"
click at [1007, 150] on span "search Buscar afiliado" at bounding box center [962, 146] width 116 height 14
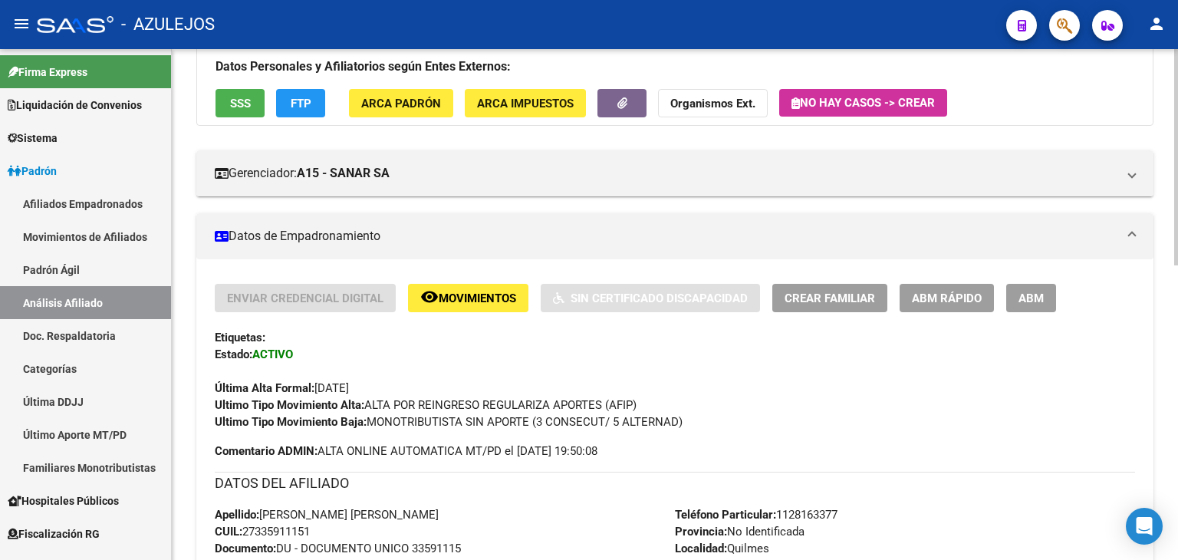
scroll to position [230, 0]
